Goal: Find specific page/section: Find specific page/section

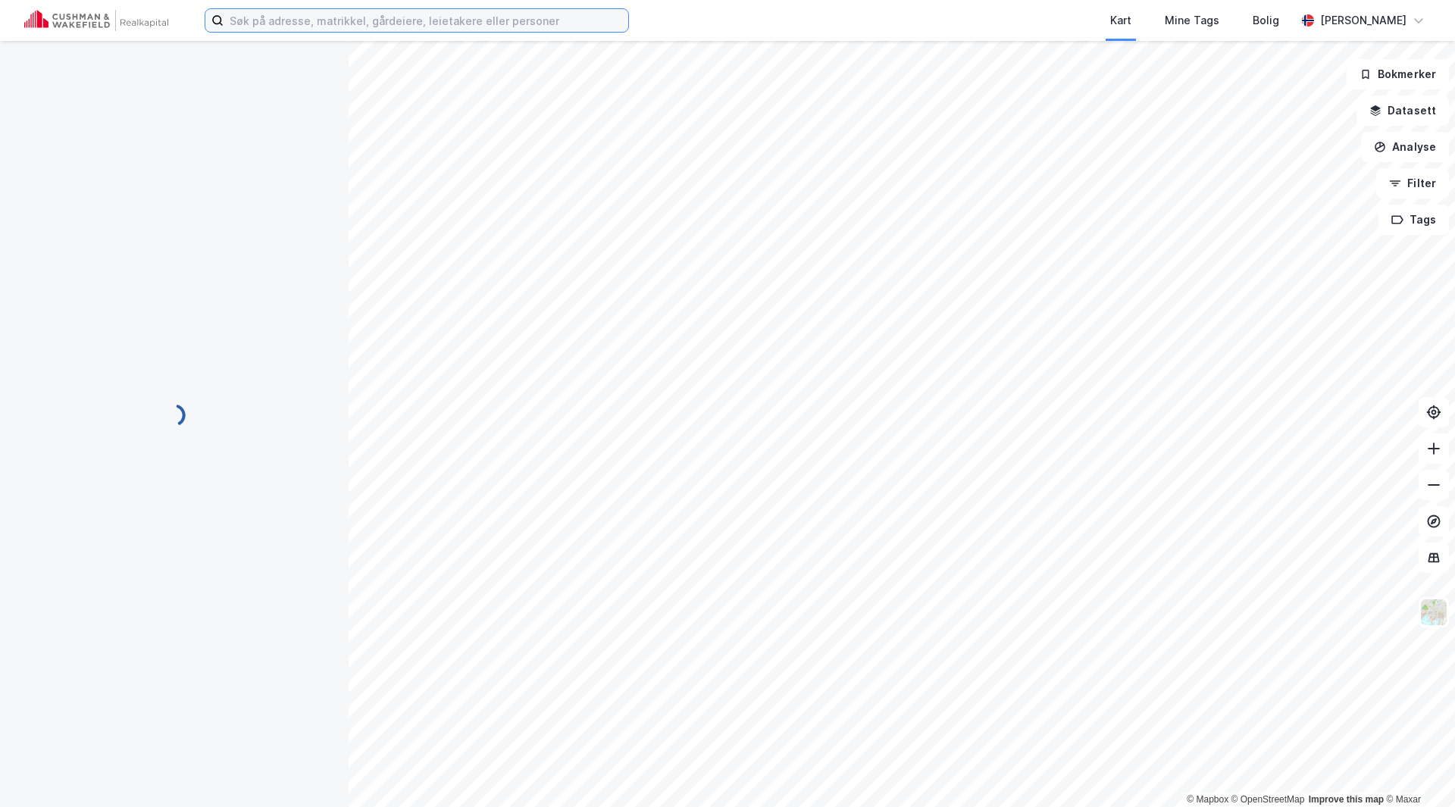
click at [404, 16] on input at bounding box center [426, 20] width 405 height 23
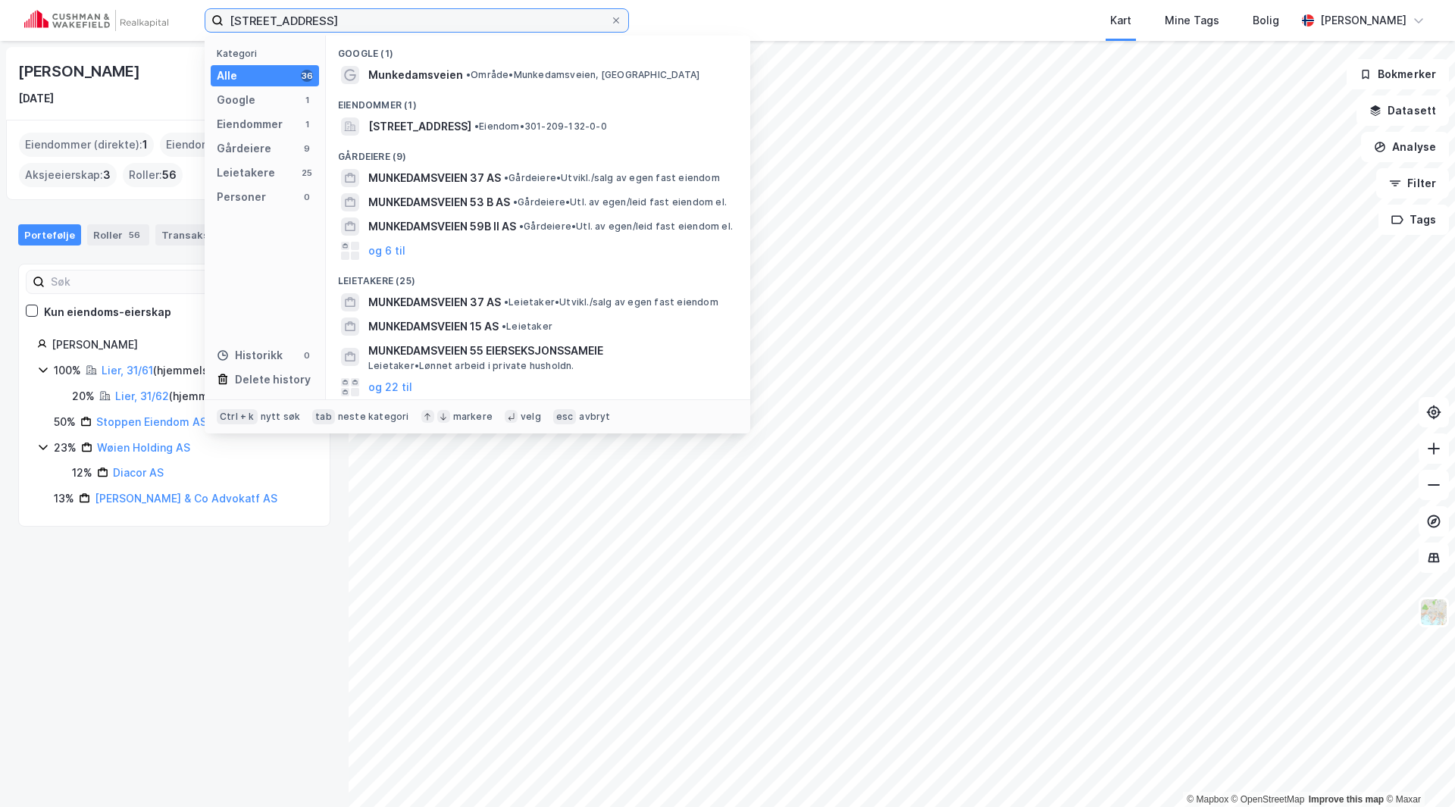
type input "[STREET_ADDRESS]"
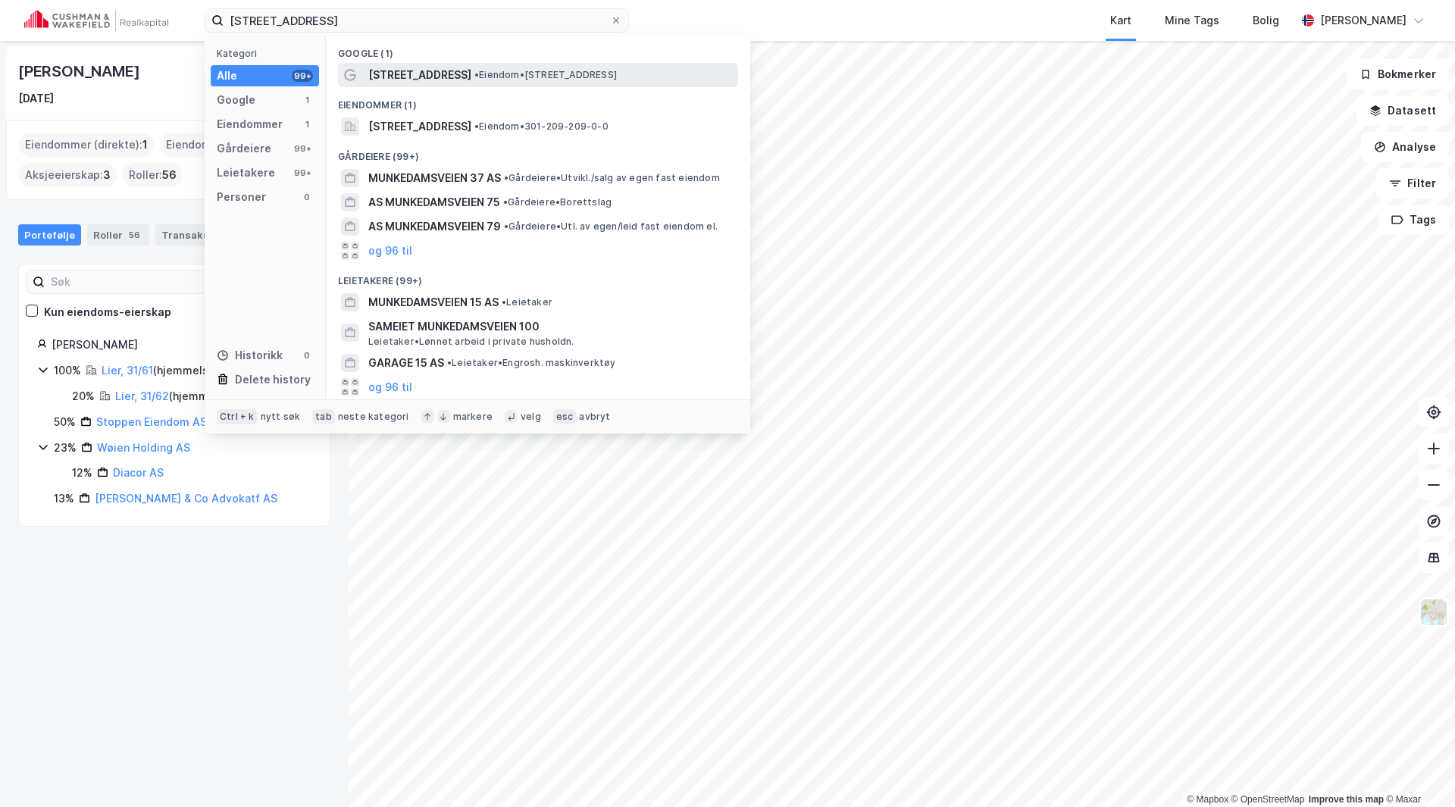
click at [415, 79] on span "[STREET_ADDRESS]" at bounding box center [419, 75] width 103 height 18
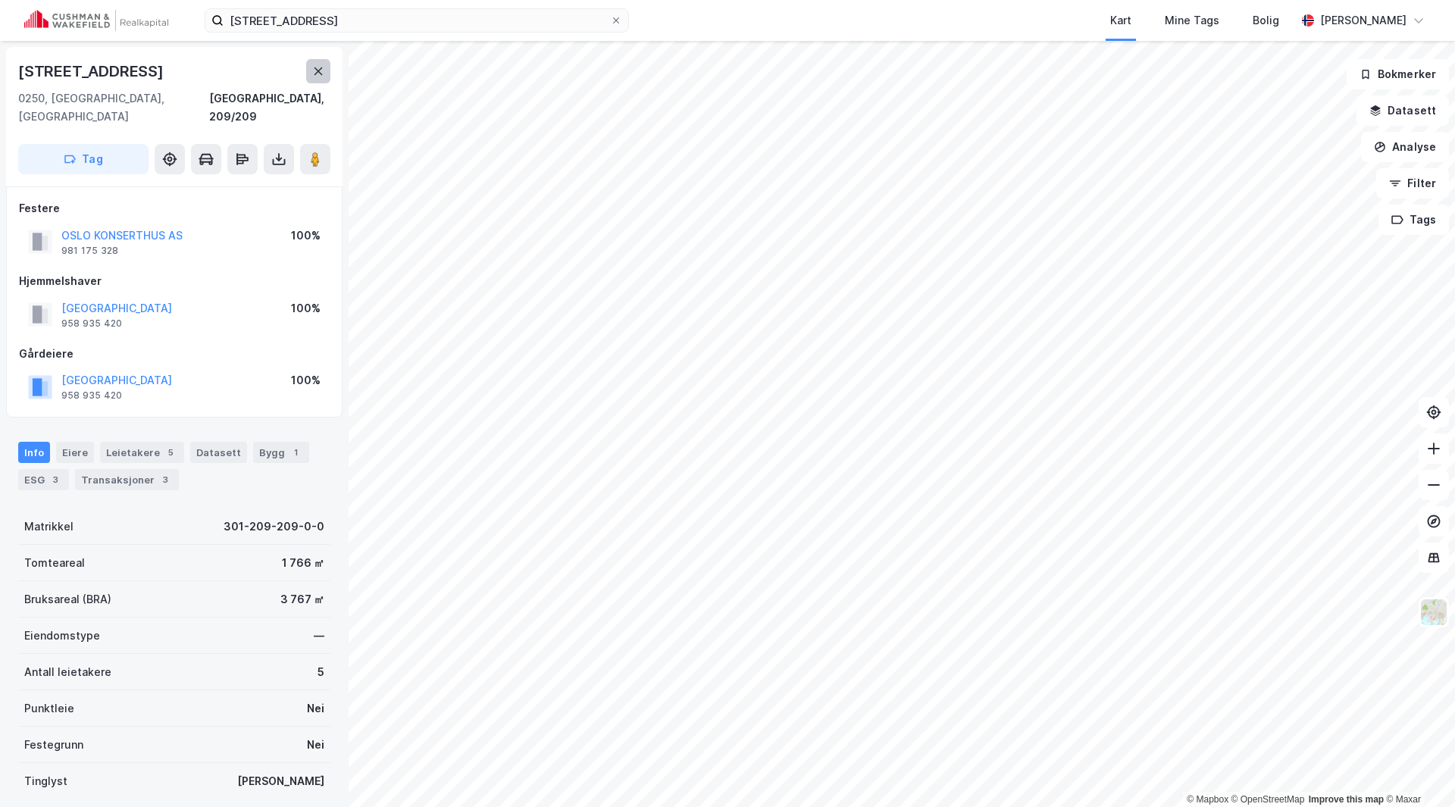
click at [314, 65] on icon at bounding box center [318, 71] width 12 height 12
click at [315, 68] on icon at bounding box center [318, 71] width 8 height 8
